Goal: Navigation & Orientation: Find specific page/section

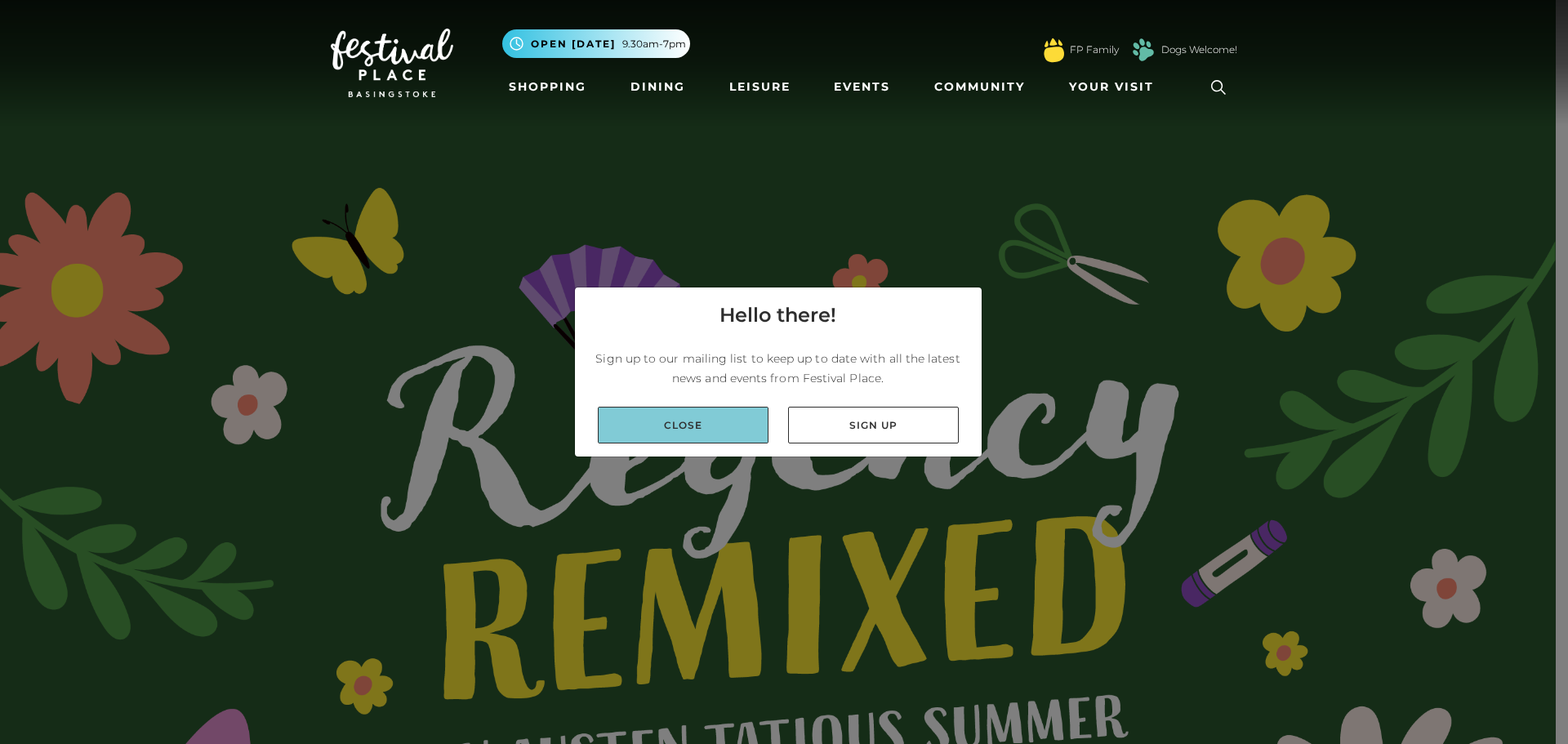
click at [738, 424] on link "Close" at bounding box center [683, 425] width 170 height 37
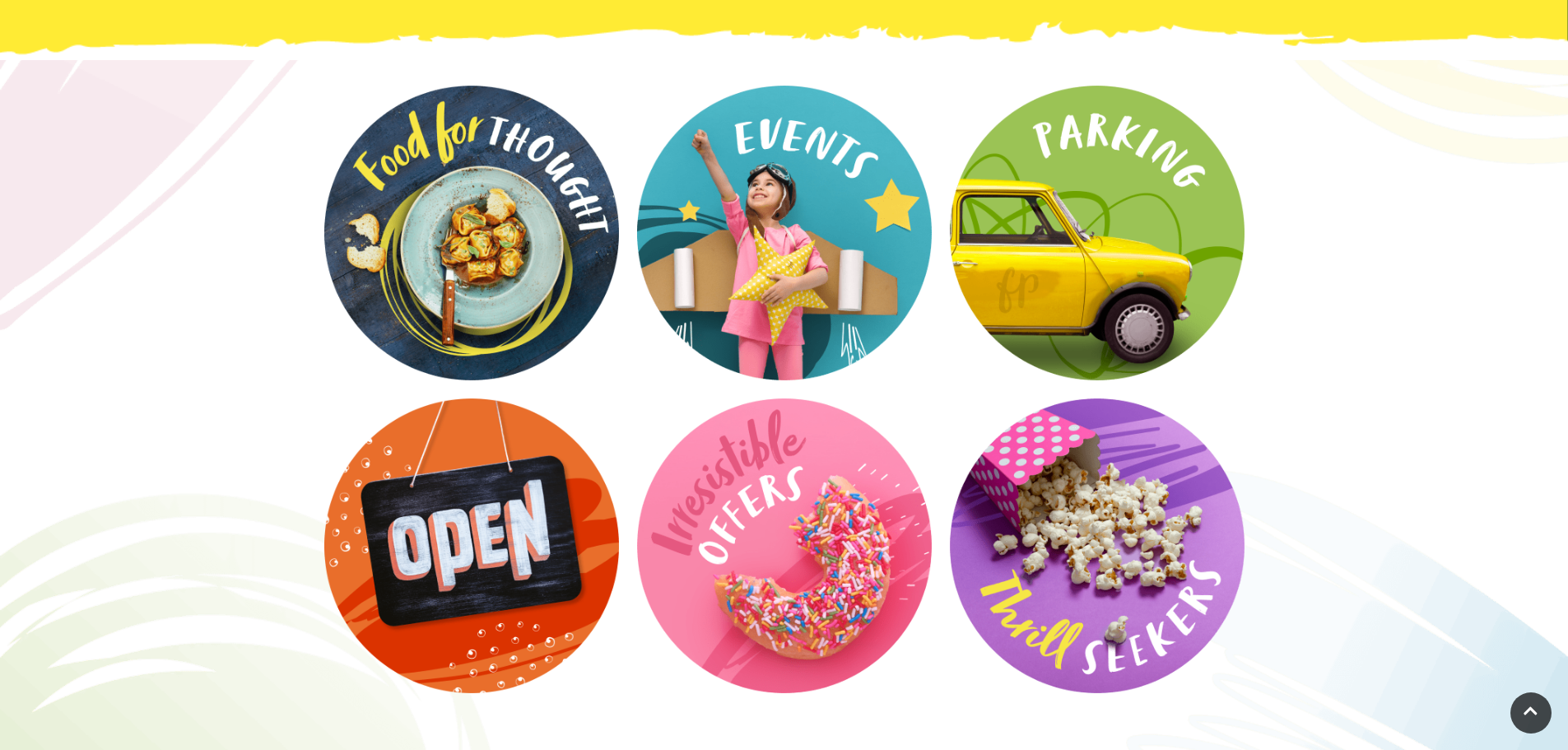
scroll to position [3374, 0]
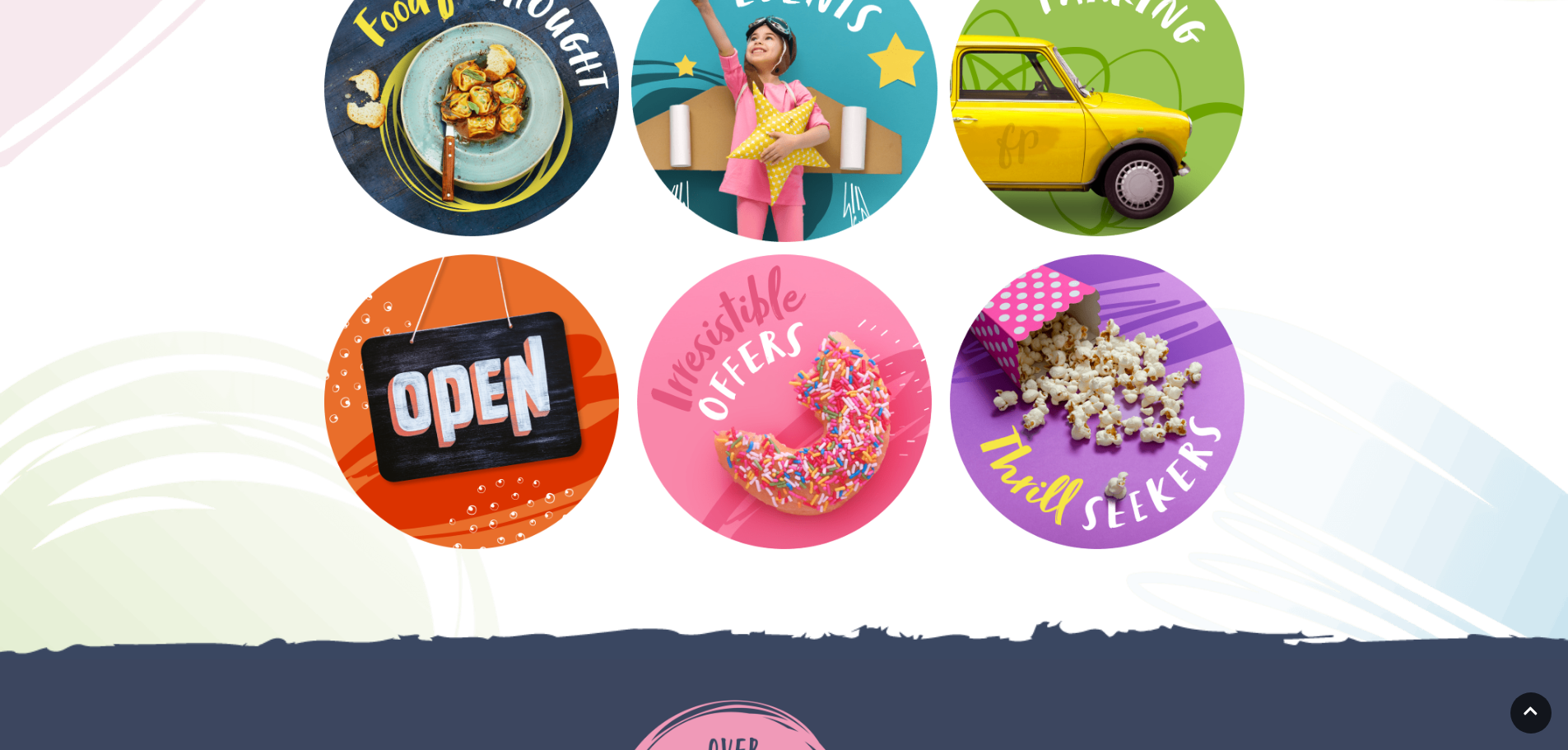
click at [748, 111] on video at bounding box center [784, 89] width 306 height 306
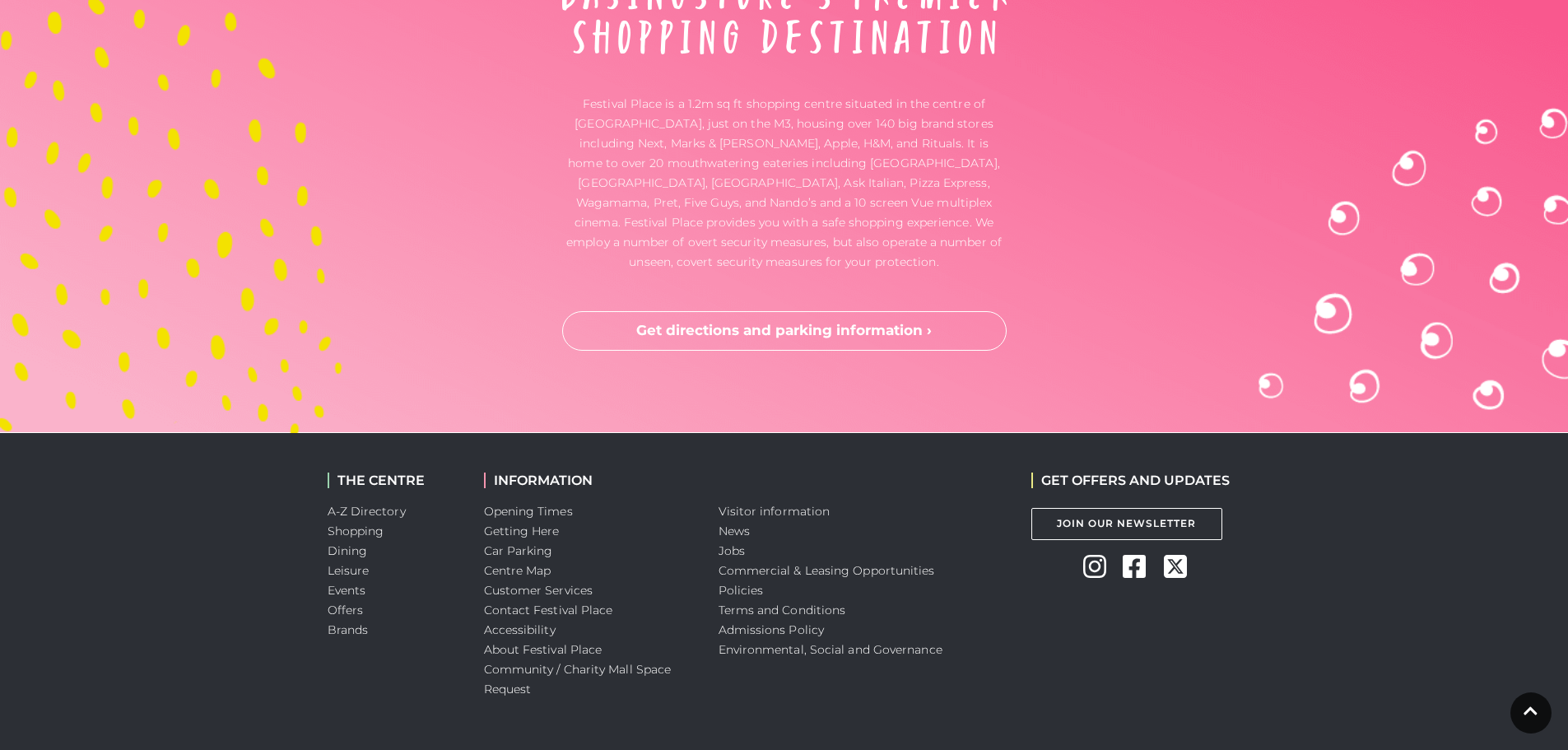
scroll to position [5515, 0]
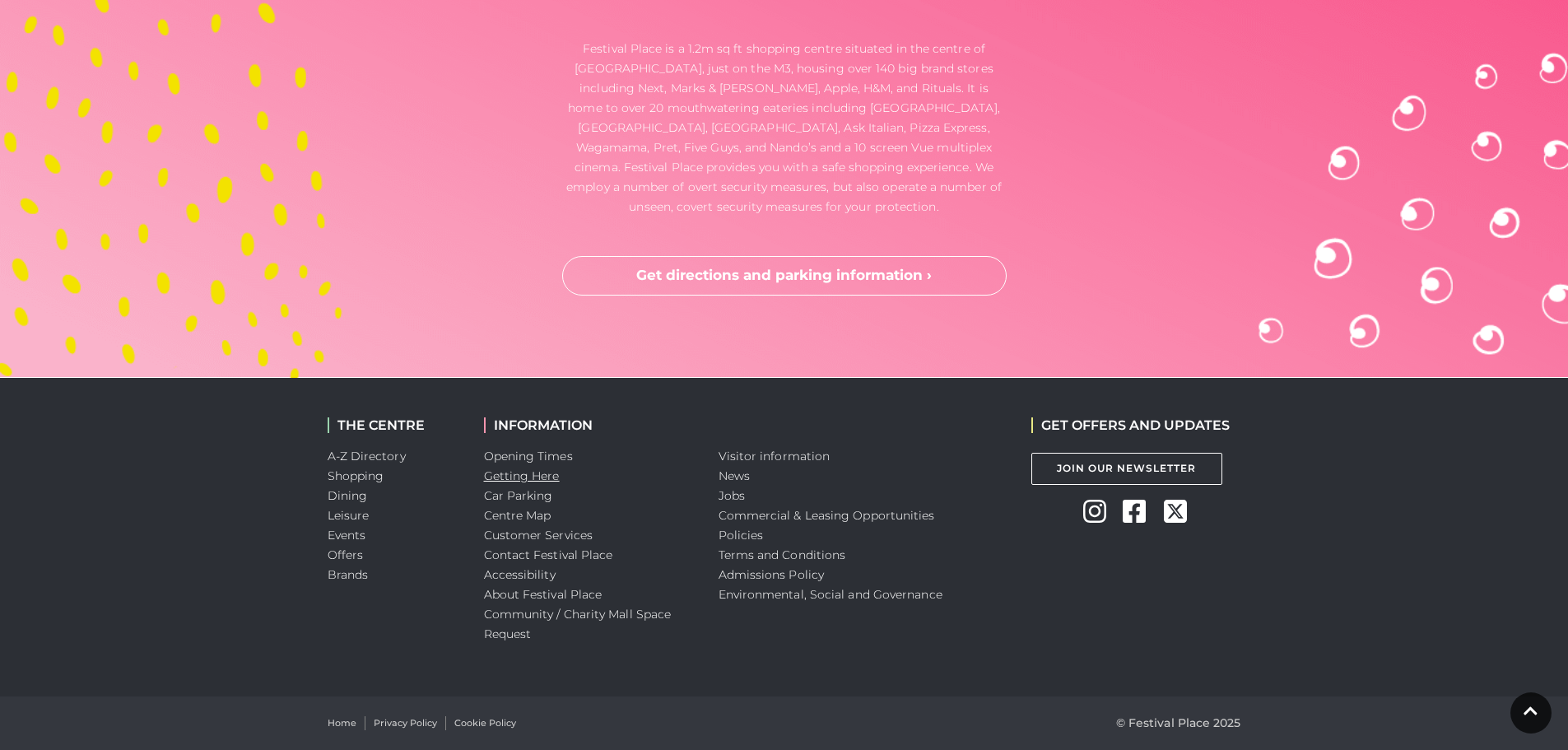
click at [537, 475] on link "Getting Here" at bounding box center [521, 476] width 76 height 15
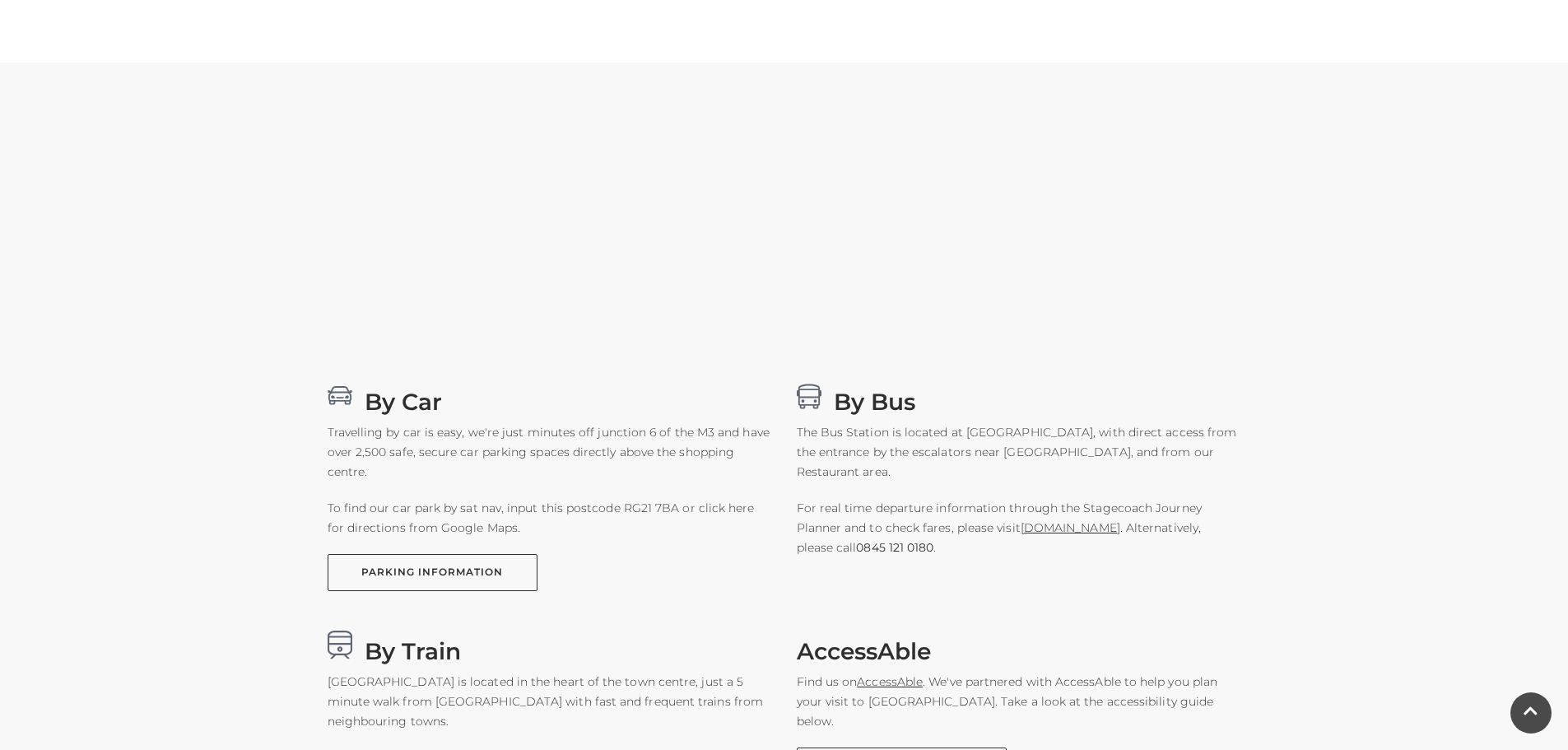
scroll to position [741, 0]
